Goal: Obtain resource: Obtain resource

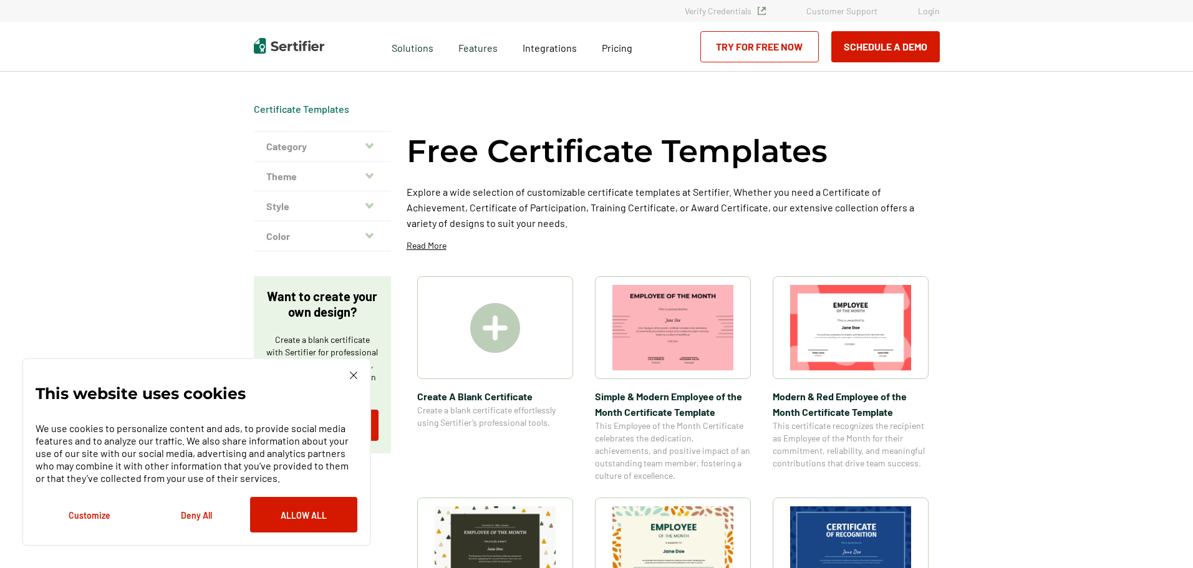
click at [331, 150] on button "Category" at bounding box center [322, 147] width 137 height 30
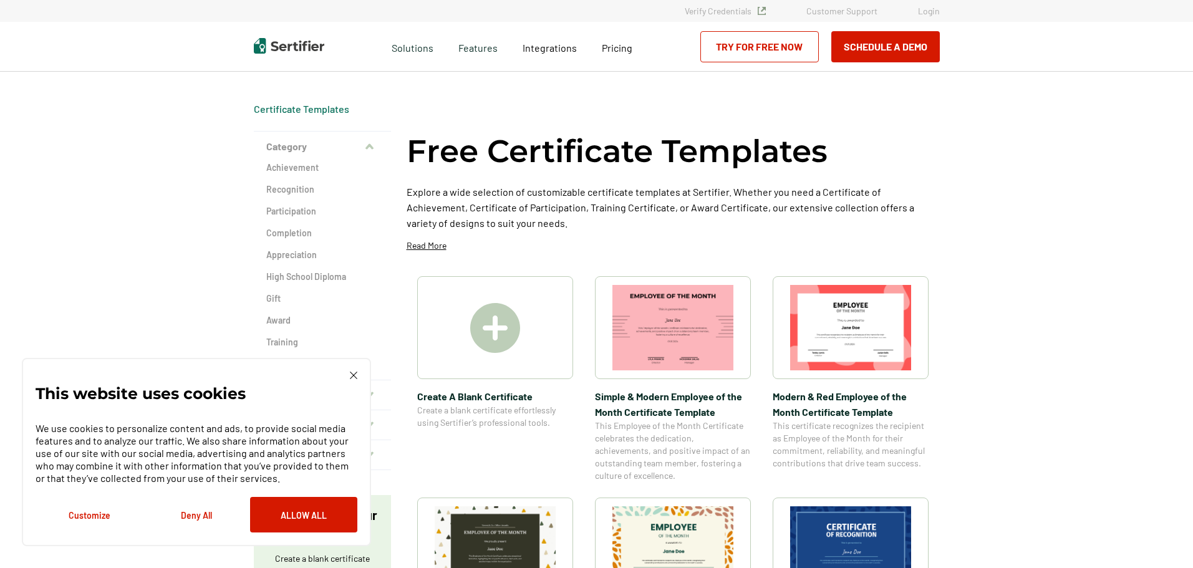
click at [351, 374] on img at bounding box center [353, 375] width 7 height 7
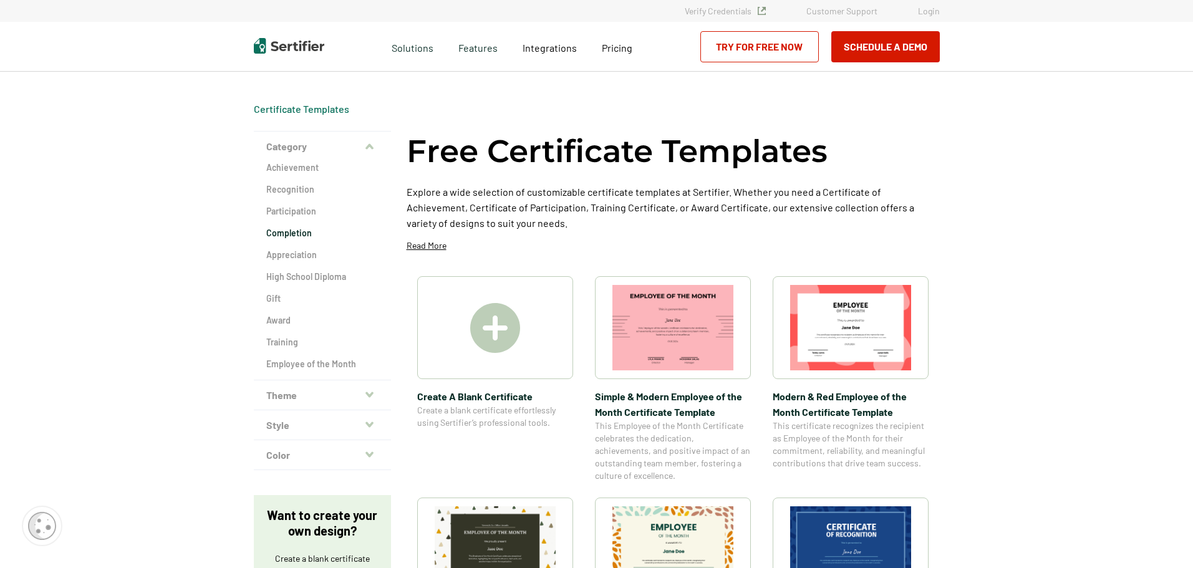
click at [290, 236] on h2 "Completion" at bounding box center [322, 233] width 112 height 12
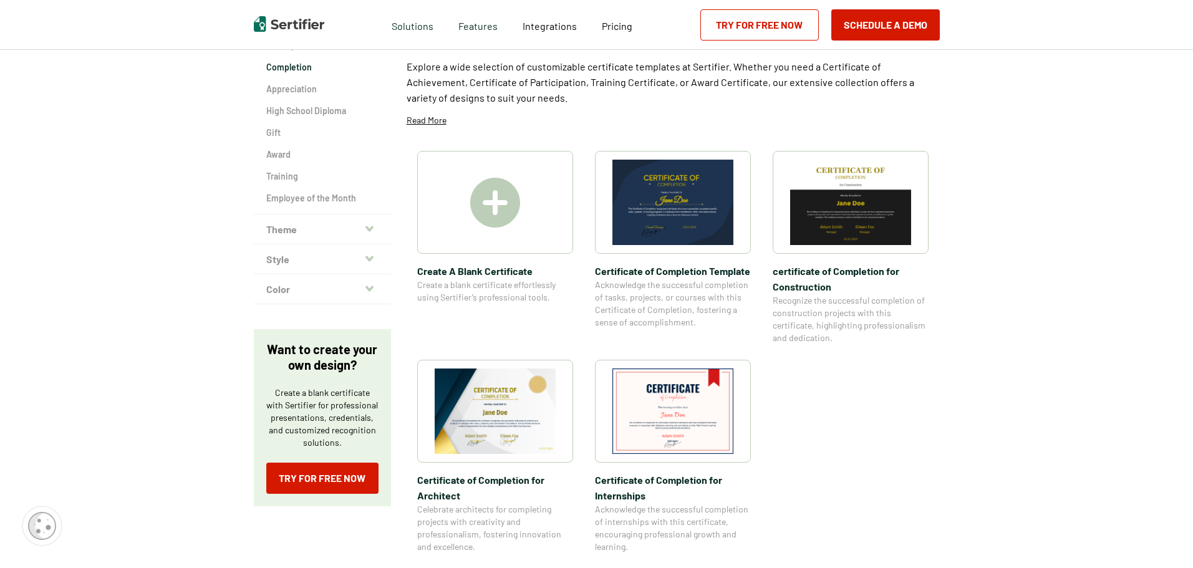
scroll to position [125, 0]
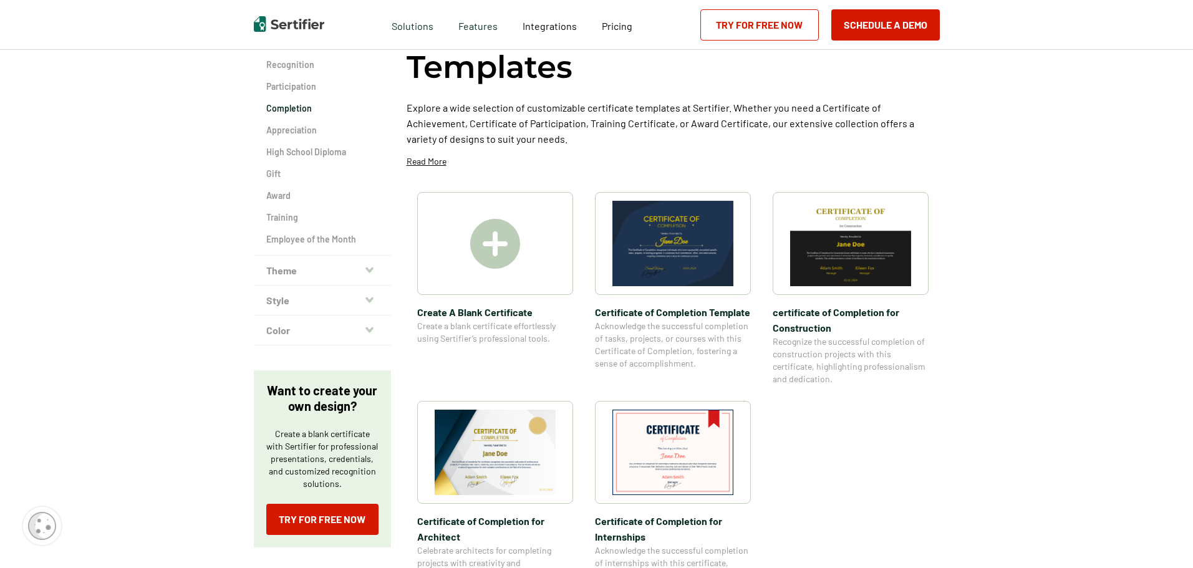
click at [501, 217] on div at bounding box center [495, 243] width 156 height 103
